Goal: Learn about a topic

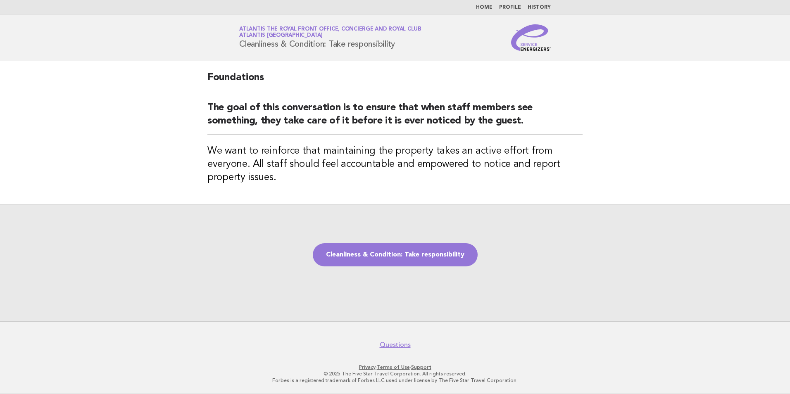
drag, startPoint x: 564, startPoint y: 246, endPoint x: 507, endPoint y: 256, distance: 58.4
click at [564, 246] on div "Cleanliness & Condition: Take responsibility" at bounding box center [395, 262] width 790 height 117
click at [460, 251] on link "Cleanliness & Condition: Take responsibility" at bounding box center [395, 255] width 165 height 23
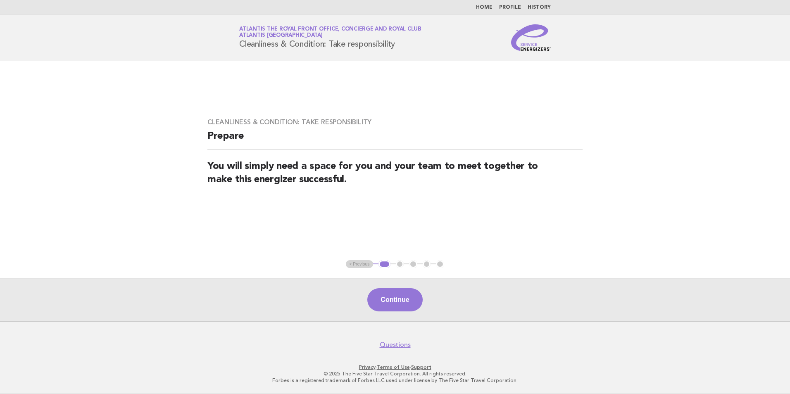
drag, startPoint x: 527, startPoint y: 133, endPoint x: 484, endPoint y: 203, distance: 82.2
click at [527, 133] on h2 "Prepare" at bounding box center [395, 140] width 375 height 20
click at [411, 292] on button "Continue" at bounding box center [395, 300] width 55 height 23
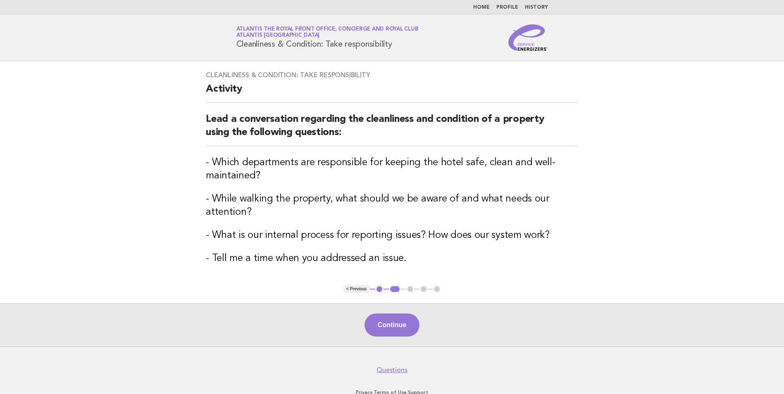
click at [513, 262] on h3 "- Tell me a time when you addressed an issue." at bounding box center [392, 258] width 373 height 13
click at [387, 321] on button "Continue" at bounding box center [392, 325] width 55 height 23
